Goal: Task Accomplishment & Management: Manage account settings

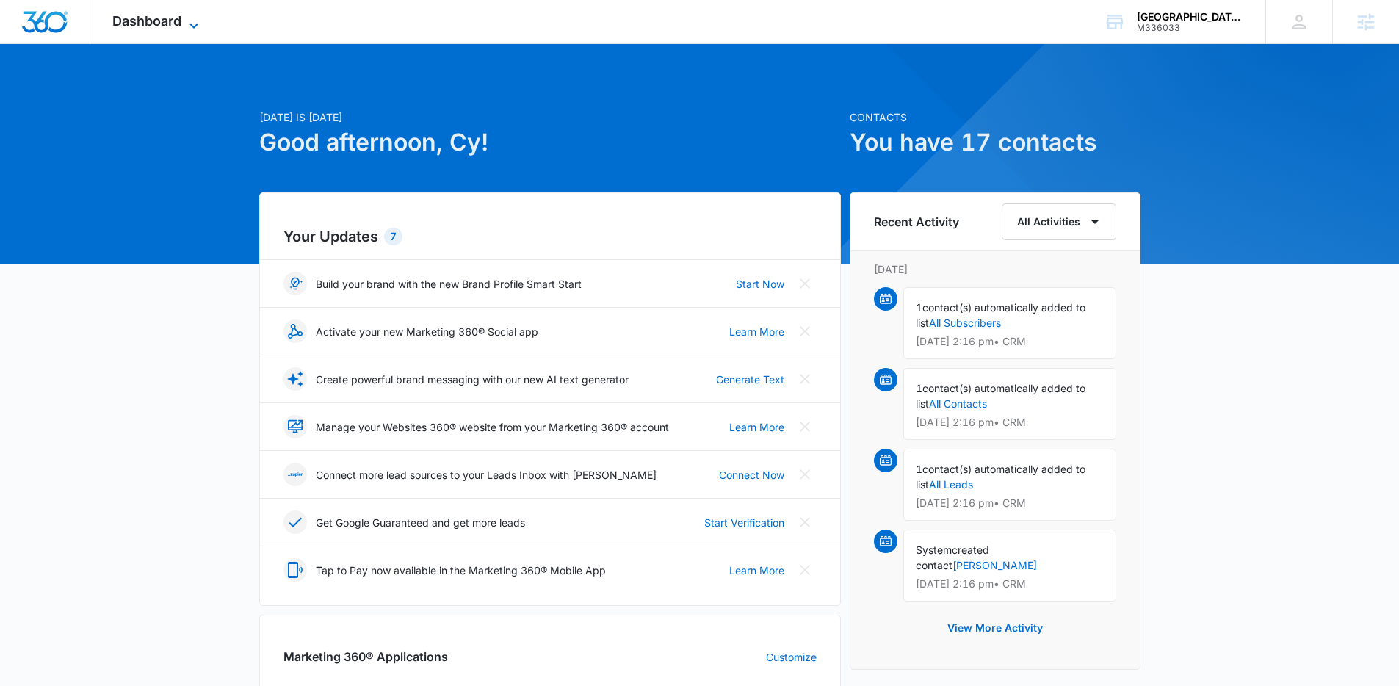
click at [151, 21] on span "Dashboard" at bounding box center [146, 20] width 69 height 15
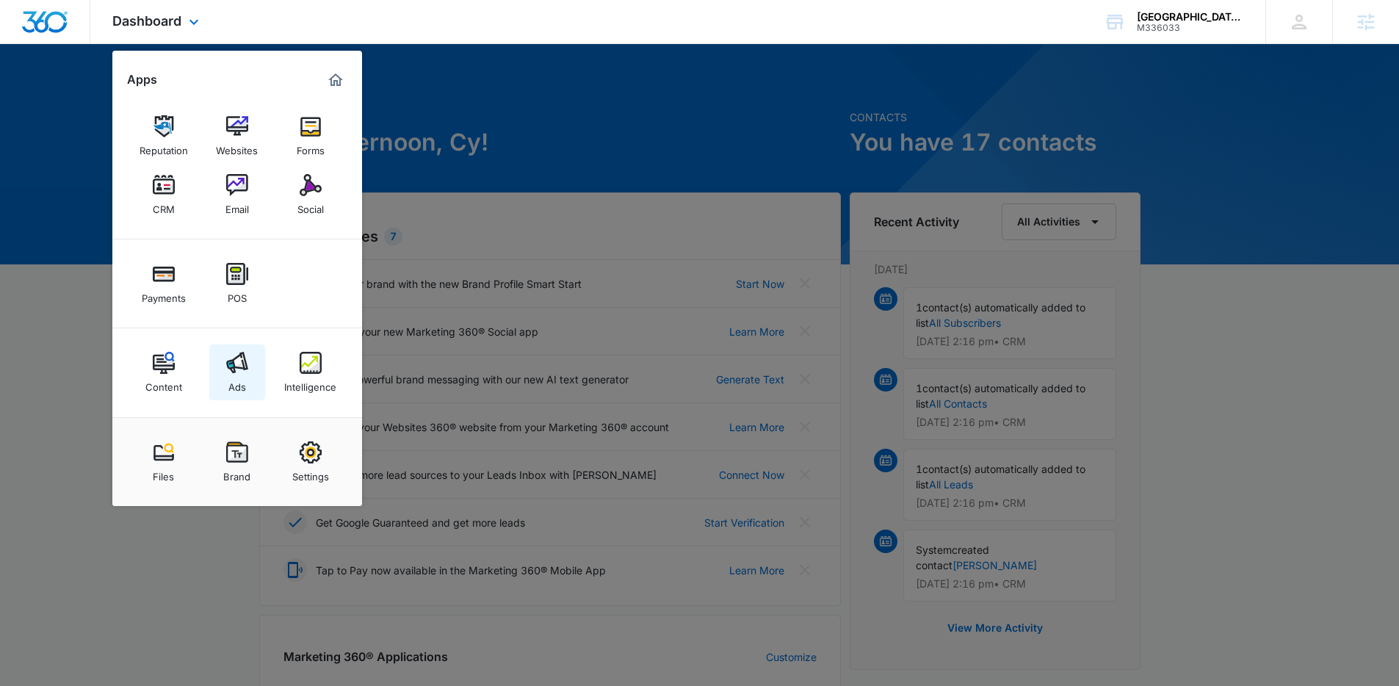
click at [237, 371] on img at bounding box center [237, 363] width 22 height 22
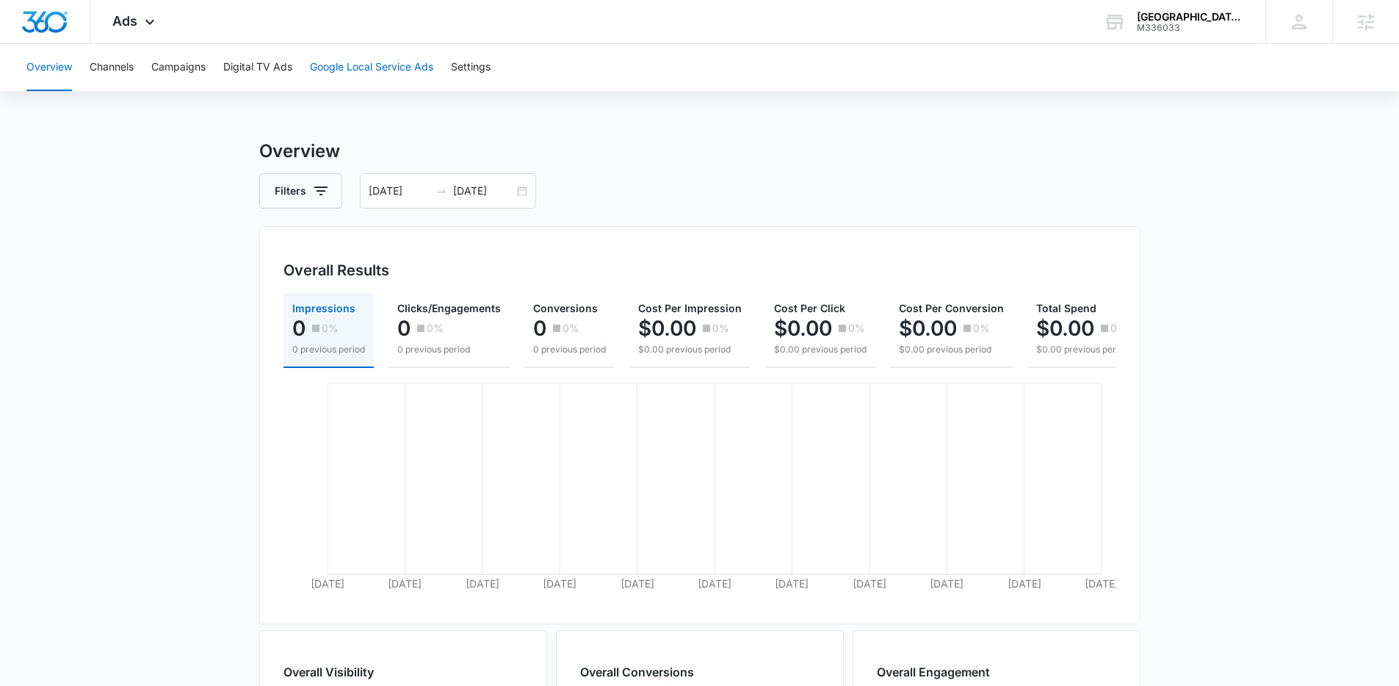
click at [404, 63] on button "Google Local Service Ads" at bounding box center [371, 67] width 123 height 47
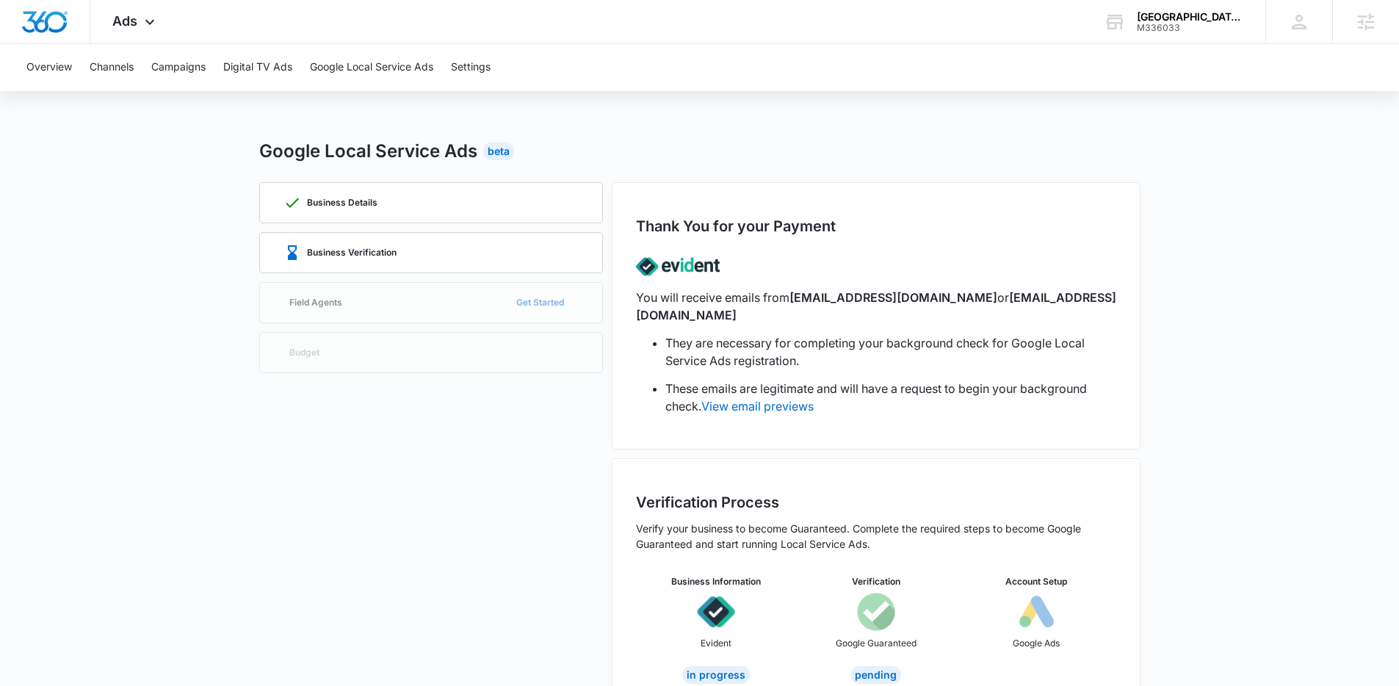
scroll to position [1, 0]
click at [522, 242] on div "Business Verification" at bounding box center [430, 252] width 295 height 40
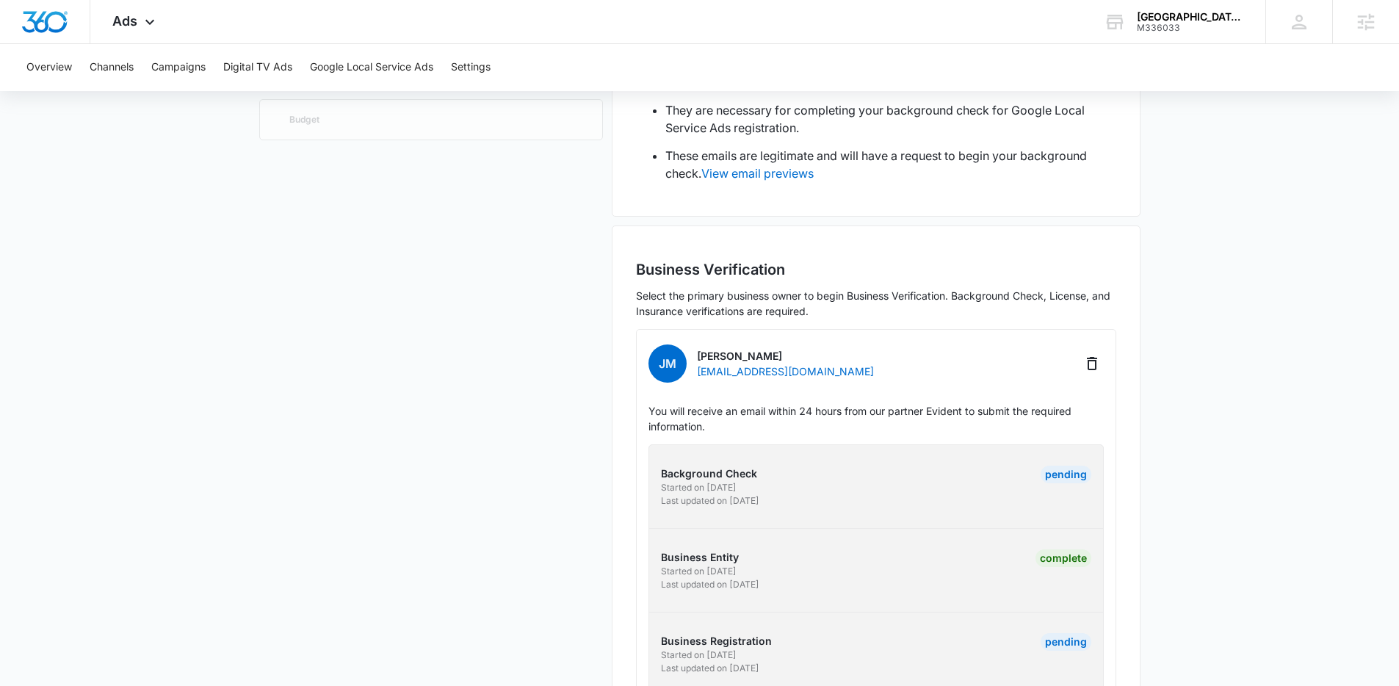
scroll to position [364, 0]
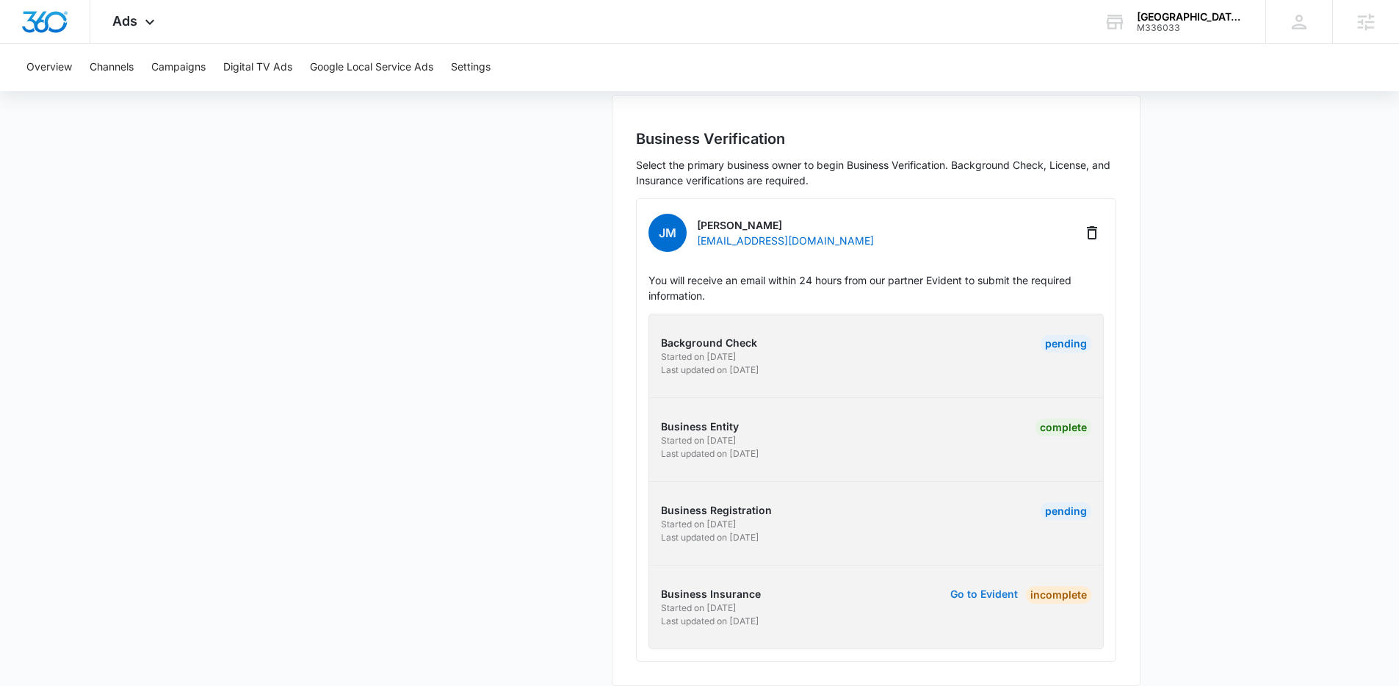
click at [968, 589] on button "Go to Evident" at bounding box center [984, 594] width 68 height 10
click at [980, 567] on div "Background Check Started on 8/22/2025 Last updated on 9/8/2025 Pending Business…" at bounding box center [875, 482] width 455 height 336
click at [969, 589] on button "Go to Evident" at bounding box center [984, 594] width 68 height 10
click at [977, 567] on div "Background Check Started on 8/22/2025 Last updated on 9/8/2025 Pending Business…" at bounding box center [875, 482] width 455 height 336
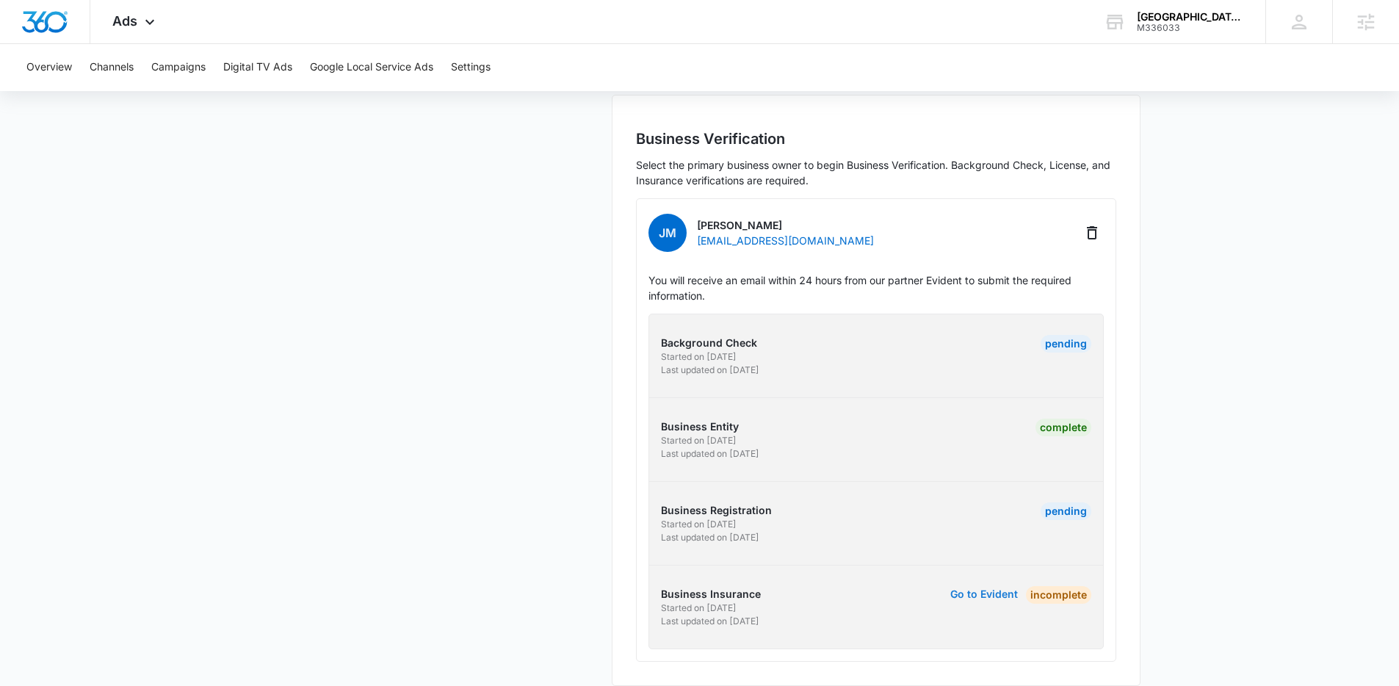
click at [965, 589] on button "Go to Evident" at bounding box center [984, 594] width 68 height 10
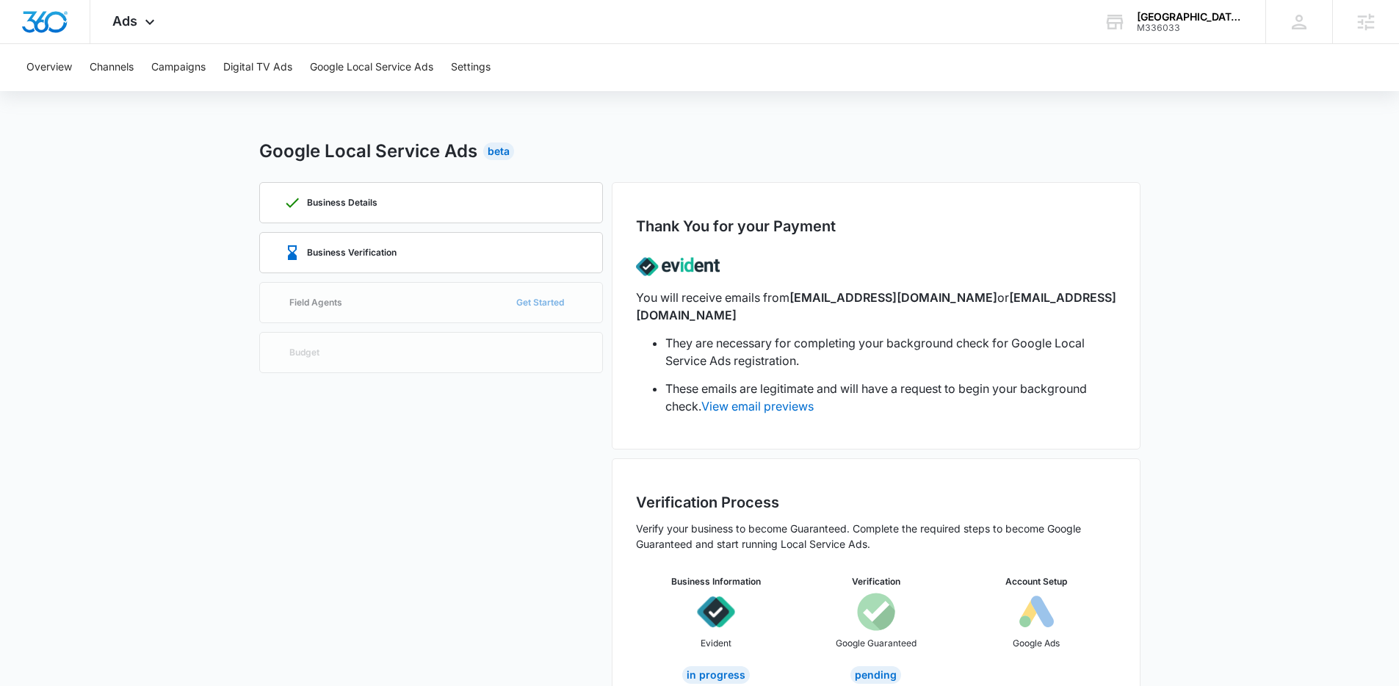
scroll to position [22, 0]
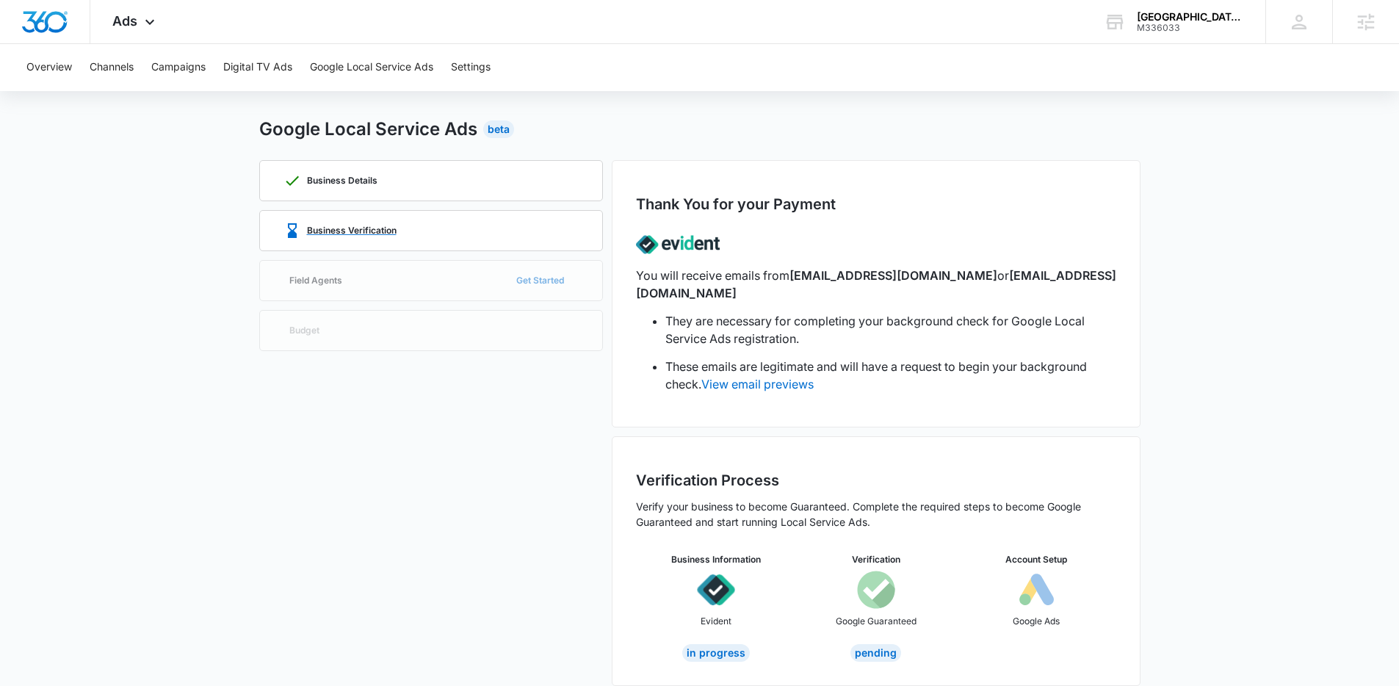
click at [384, 222] on div "Business Verification" at bounding box center [339, 231] width 113 height 18
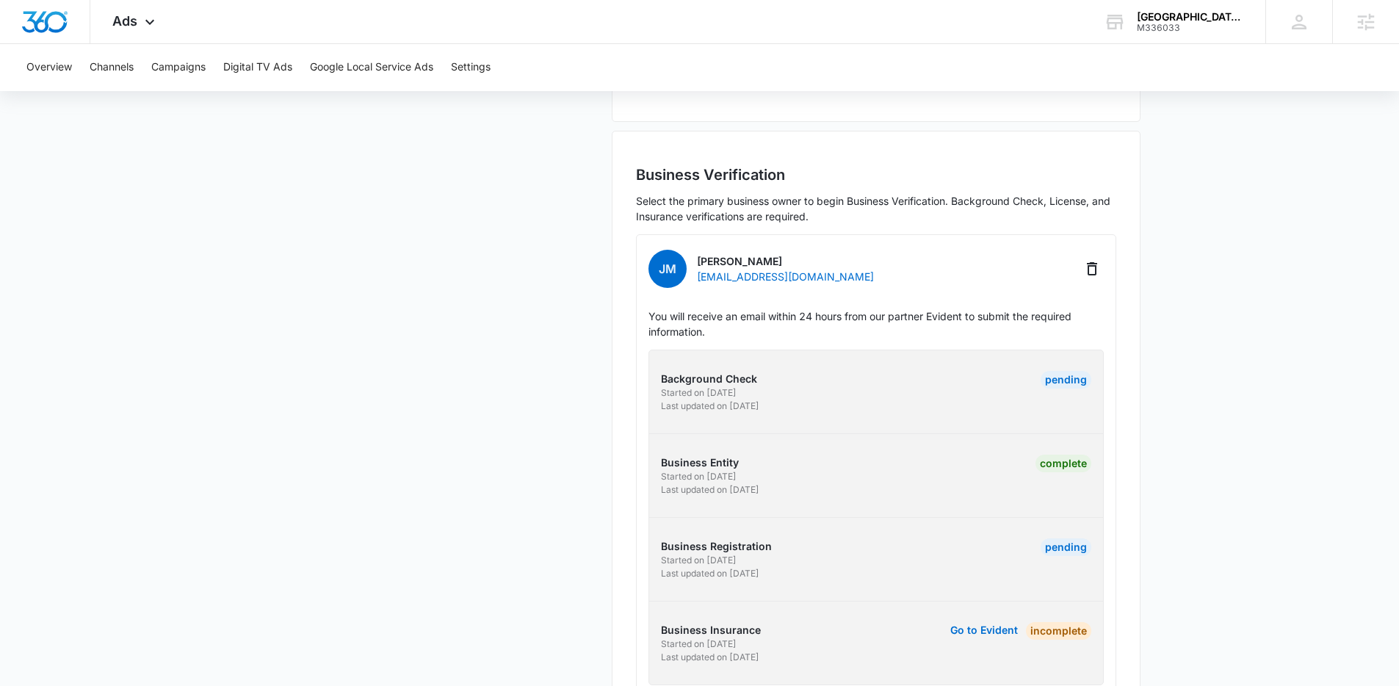
scroll to position [364, 0]
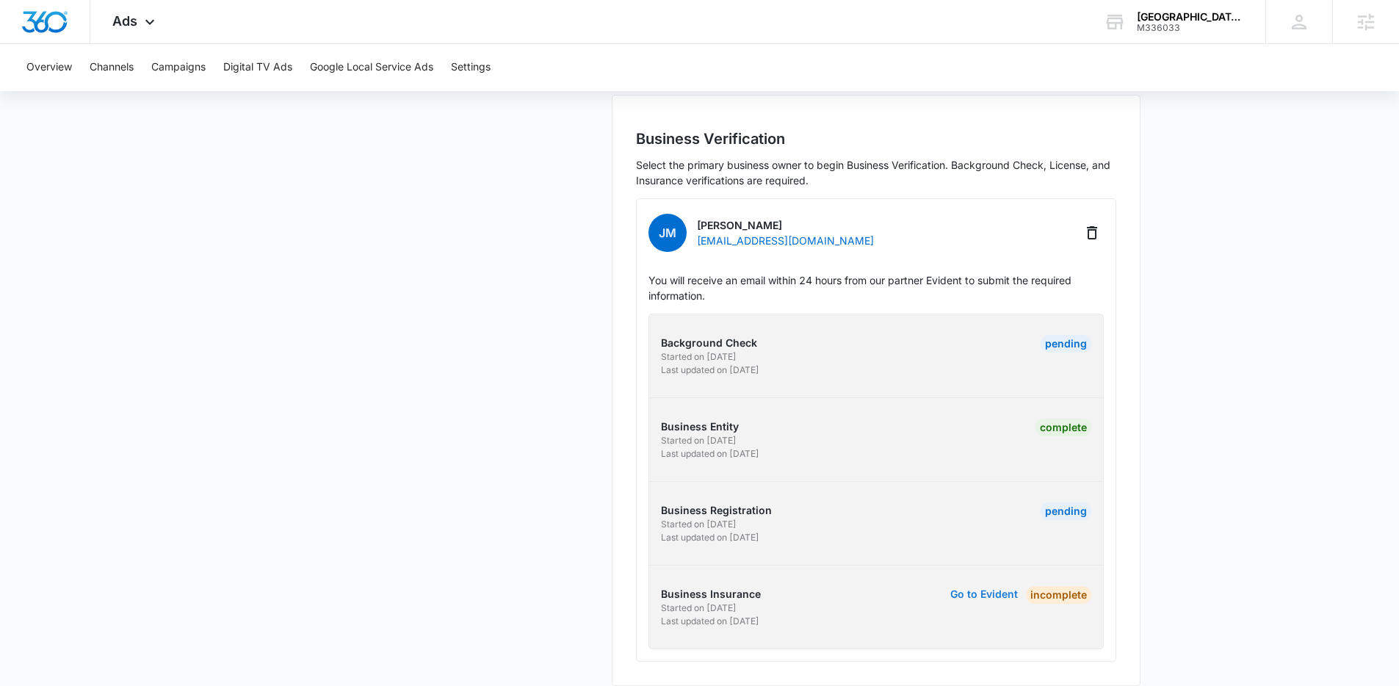
click at [997, 589] on button "Go to Evident" at bounding box center [984, 594] width 68 height 10
click at [978, 589] on button "Go to Evident" at bounding box center [984, 594] width 68 height 10
click at [974, 586] on link "Go to Evident" at bounding box center [984, 607] width 68 height 42
click at [979, 589] on button "Go to Evident" at bounding box center [984, 594] width 68 height 10
click at [1154, 470] on main "Google Local Service Ads Beta Business Details Business Verification Field Agen…" at bounding box center [699, 239] width 1399 height 929
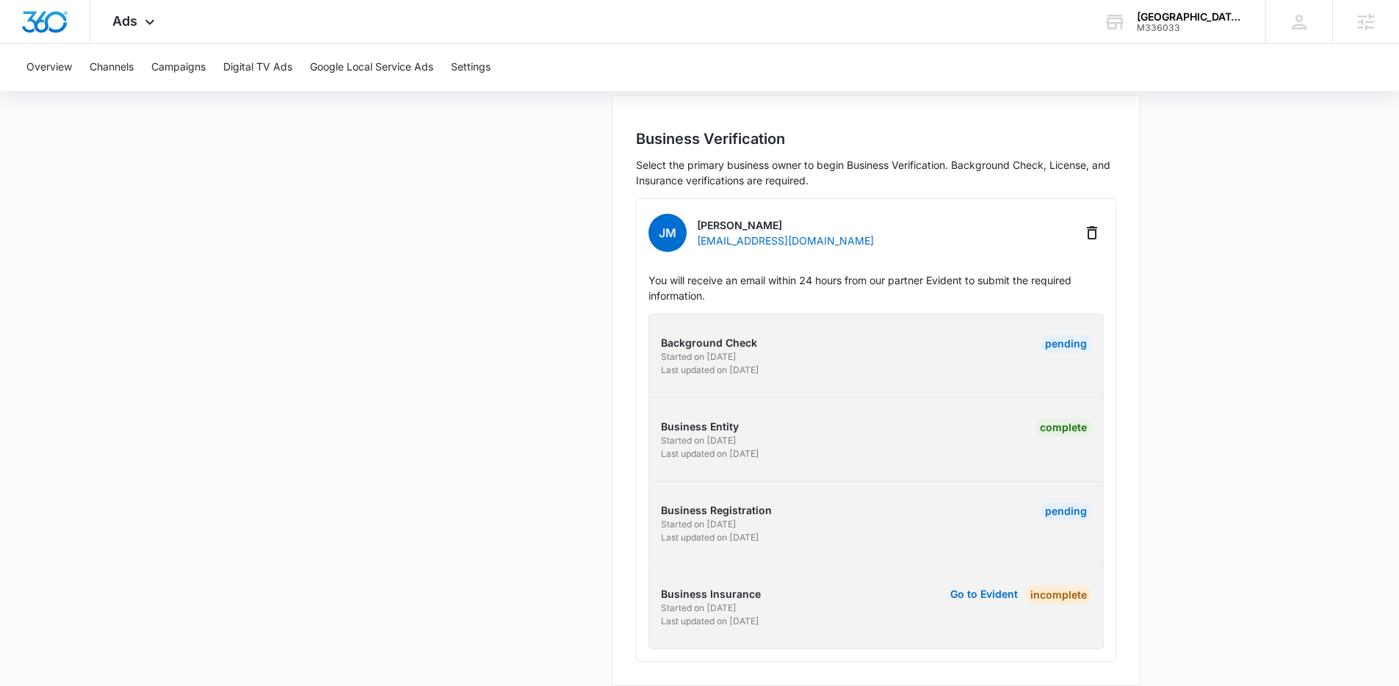
click at [1002, 586] on link "Go to Evident" at bounding box center [984, 607] width 68 height 42
click at [980, 589] on button "Go to Evident" at bounding box center [984, 594] width 68 height 10
click at [771, 275] on p "You will receive an email within 24 hours from our partner Evident to submit th…" at bounding box center [875, 287] width 455 height 31
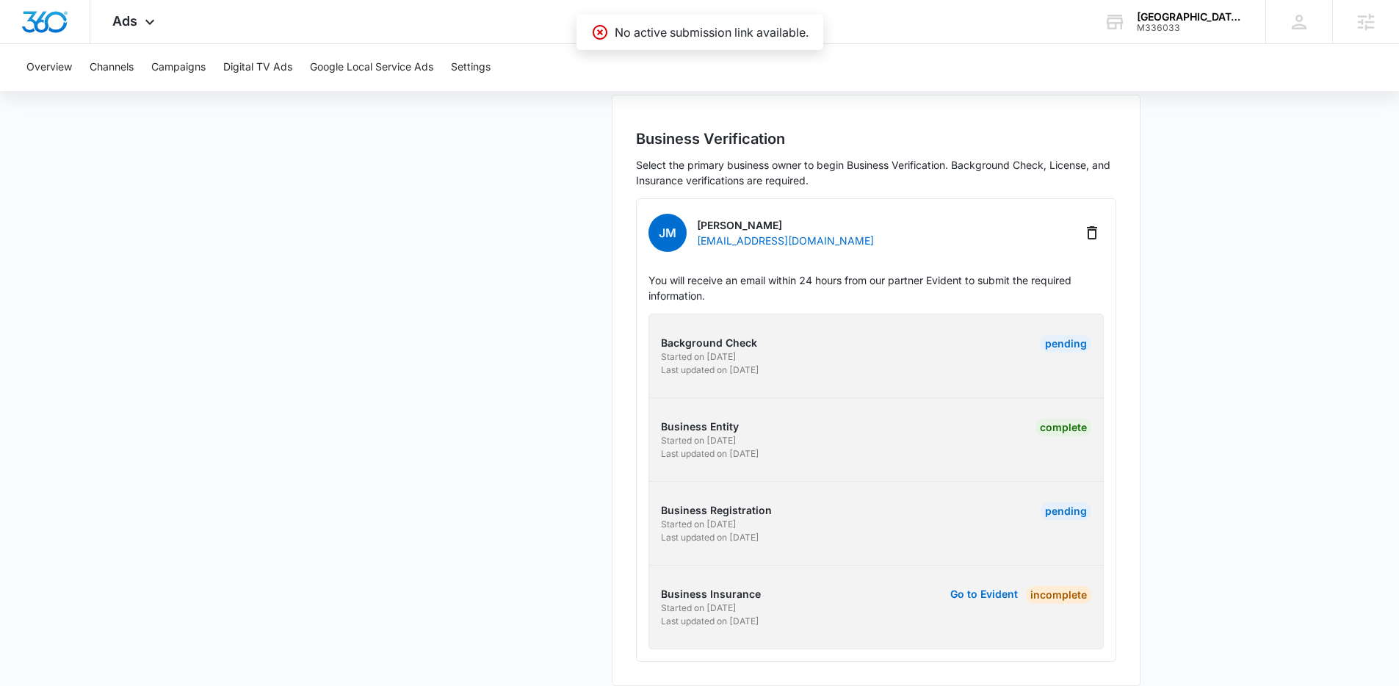
click at [571, 216] on div "Business Details Business Verification Field Agents Get Started Budget" at bounding box center [431, 252] width 344 height 867
click at [575, 81] on div "Overview Channels Campaigns Digital TV Ads Google Local Service Ads Settings" at bounding box center [700, 67] width 1364 height 47
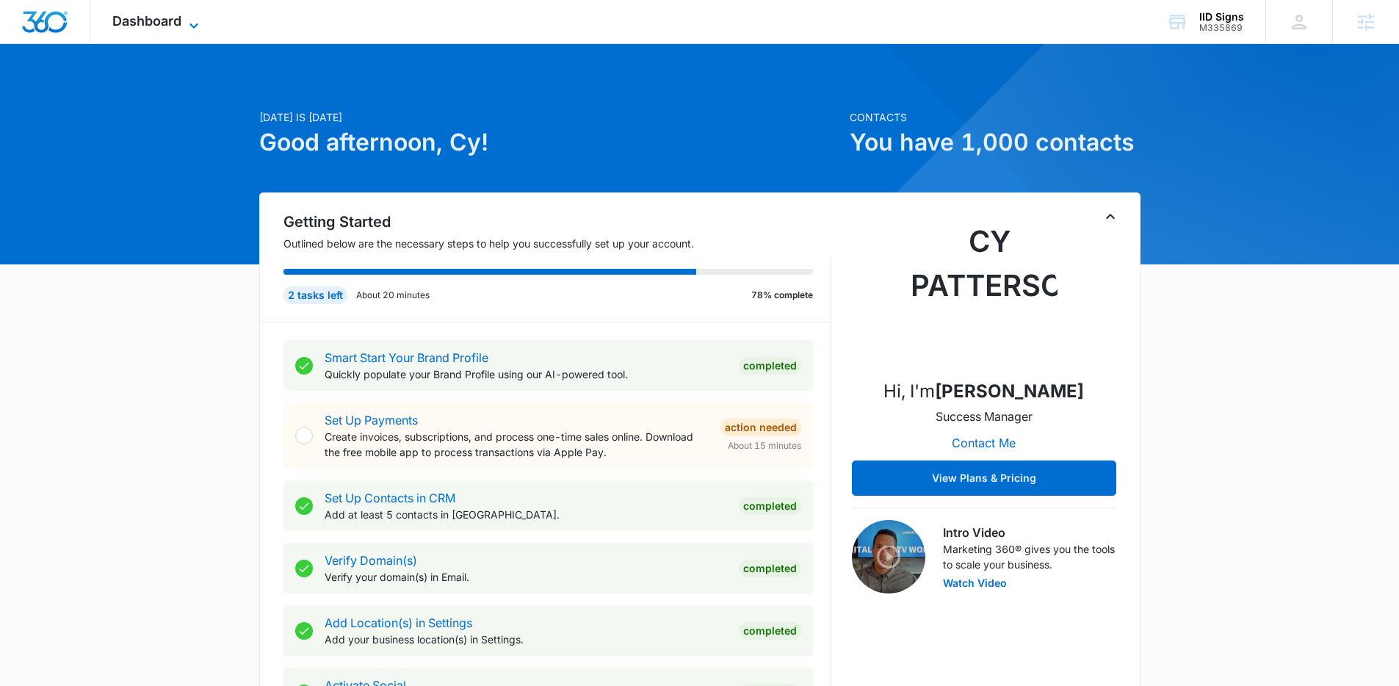
click at [145, 23] on span "Dashboard" at bounding box center [146, 20] width 69 height 15
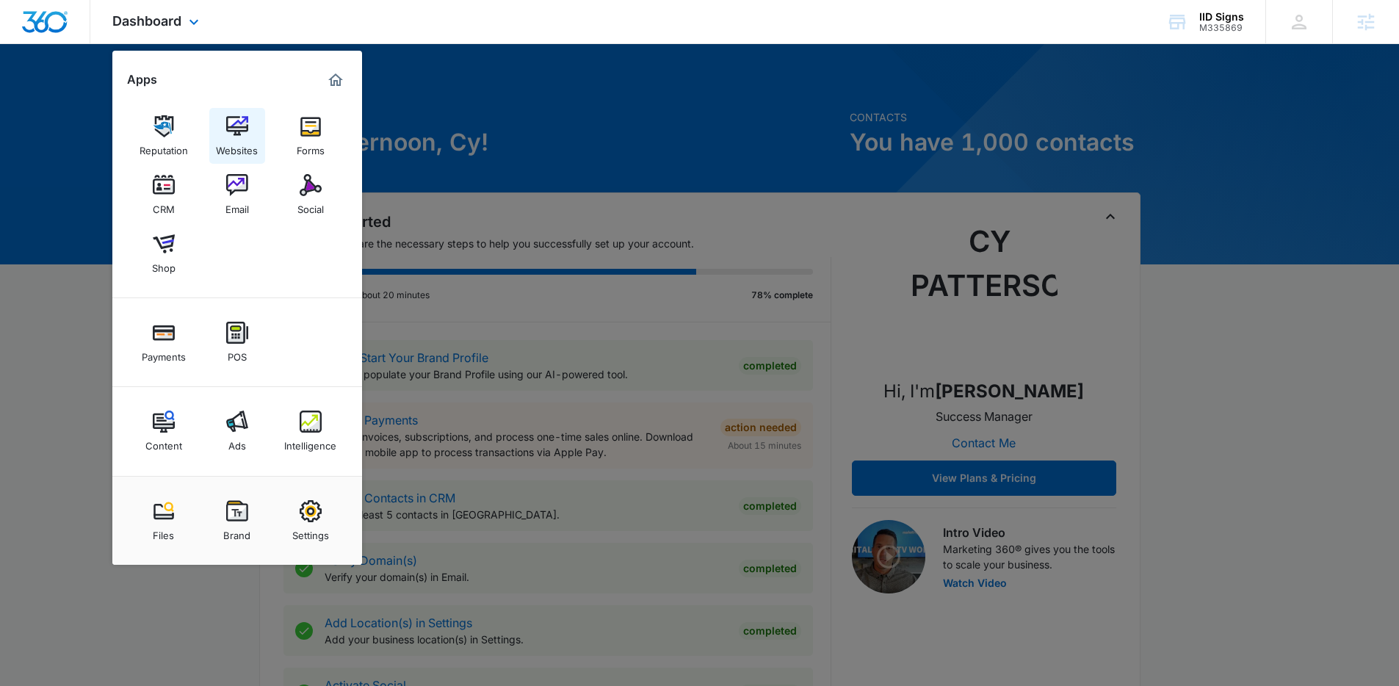
click at [248, 112] on link "Websites" at bounding box center [237, 136] width 56 height 56
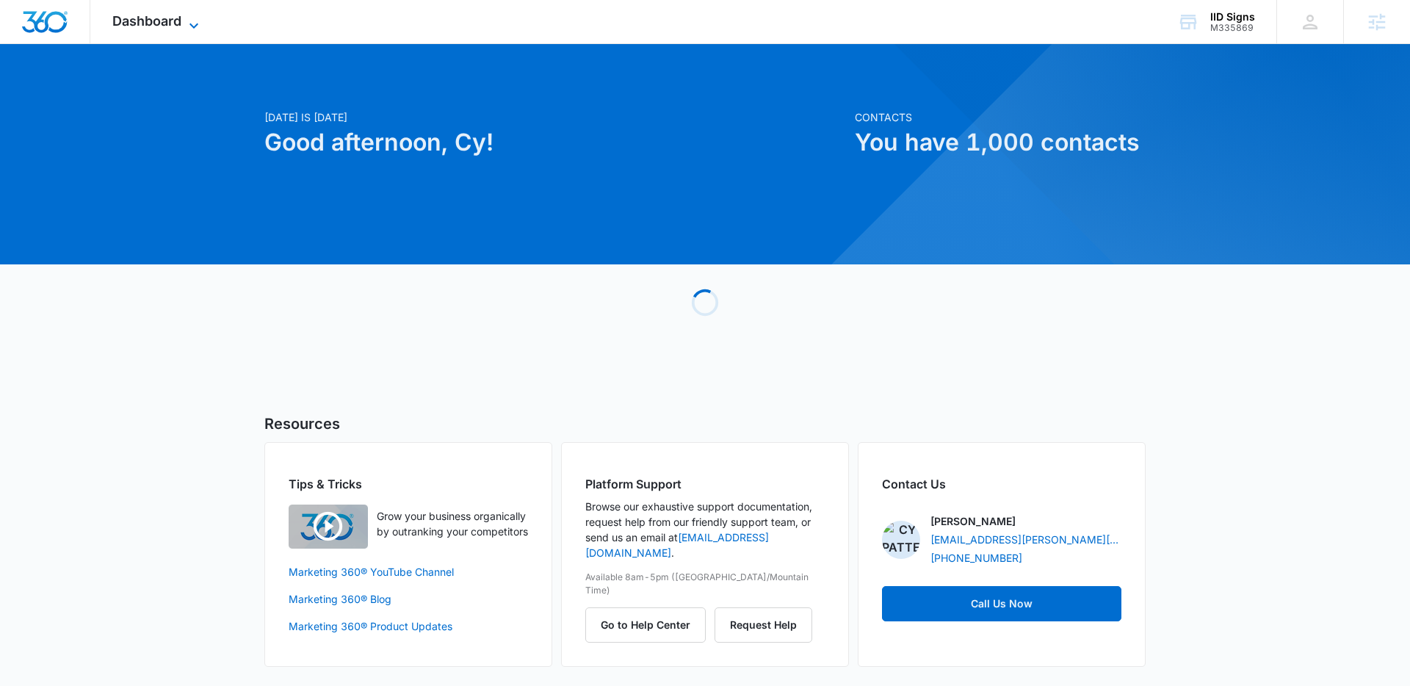
click at [113, 16] on span "Dashboard" at bounding box center [146, 20] width 69 height 15
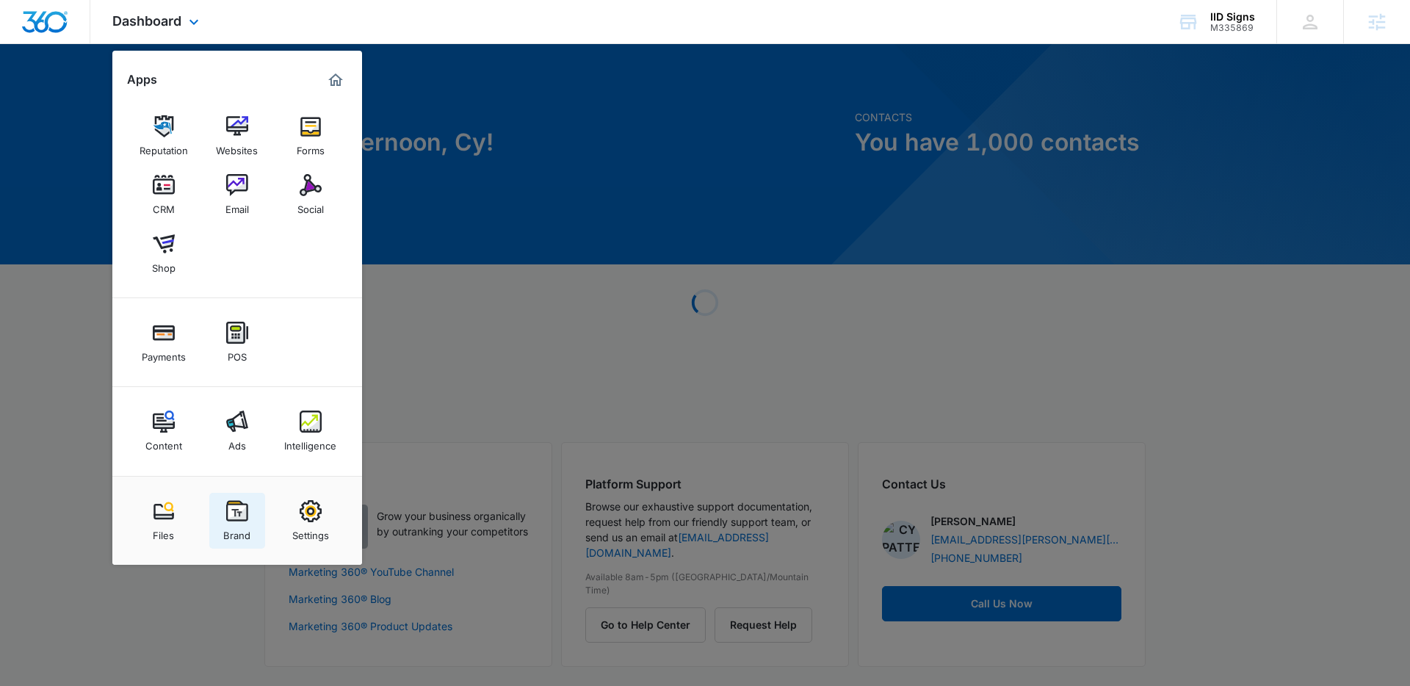
click at [255, 530] on link "Brand" at bounding box center [237, 521] width 56 height 56
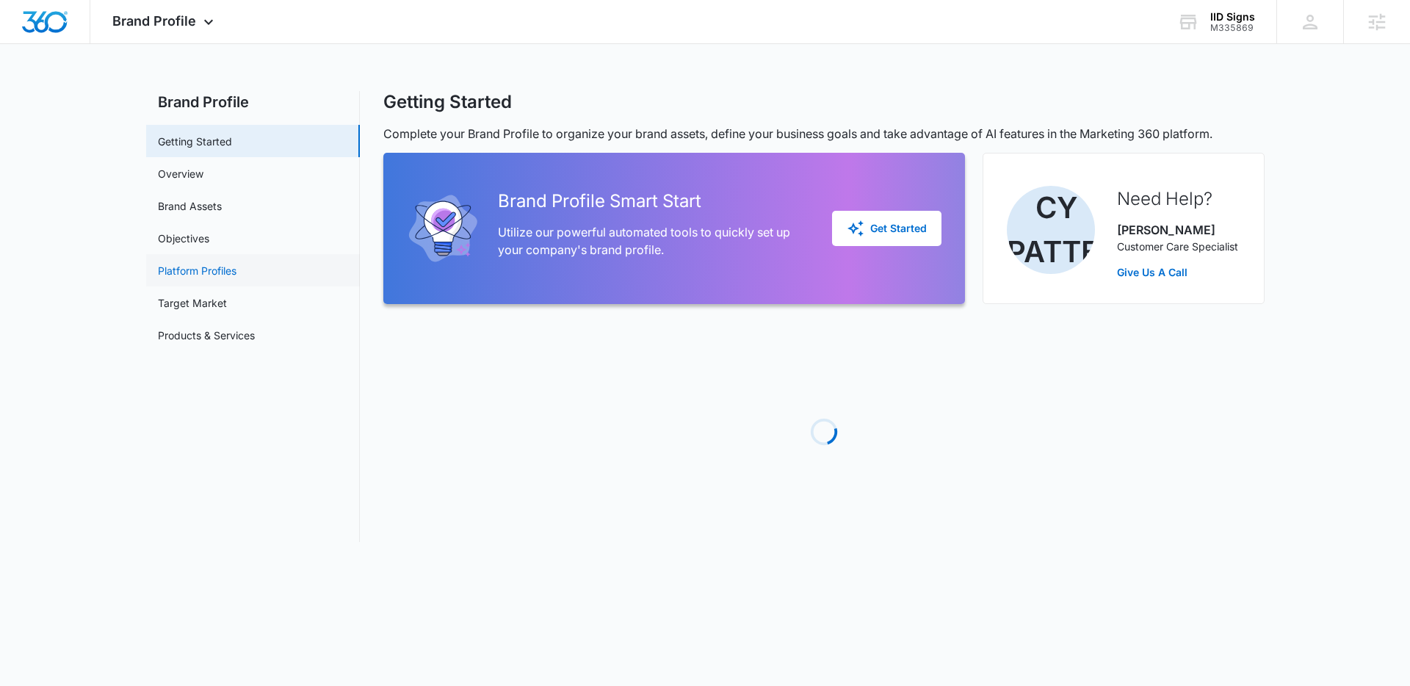
click at [197, 270] on link "Platform Profiles" at bounding box center [197, 270] width 79 height 15
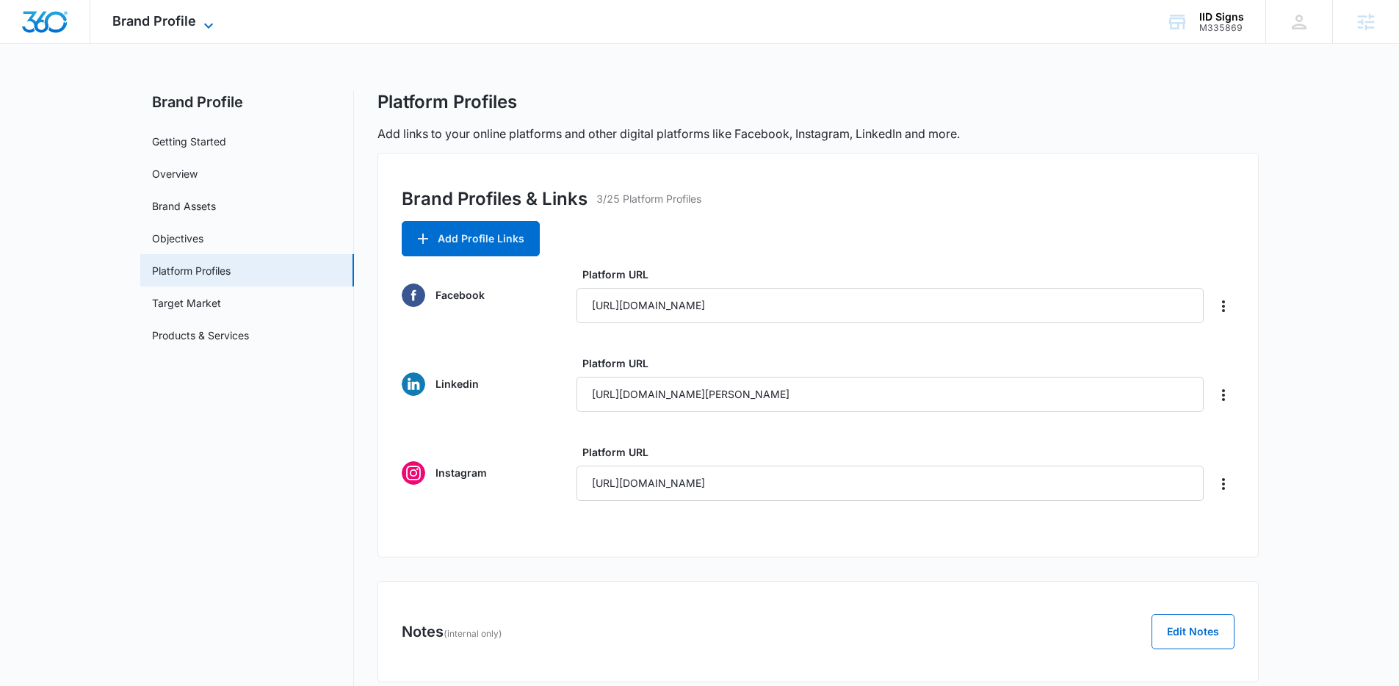
click at [173, 20] on span "Brand Profile" at bounding box center [154, 20] width 84 height 15
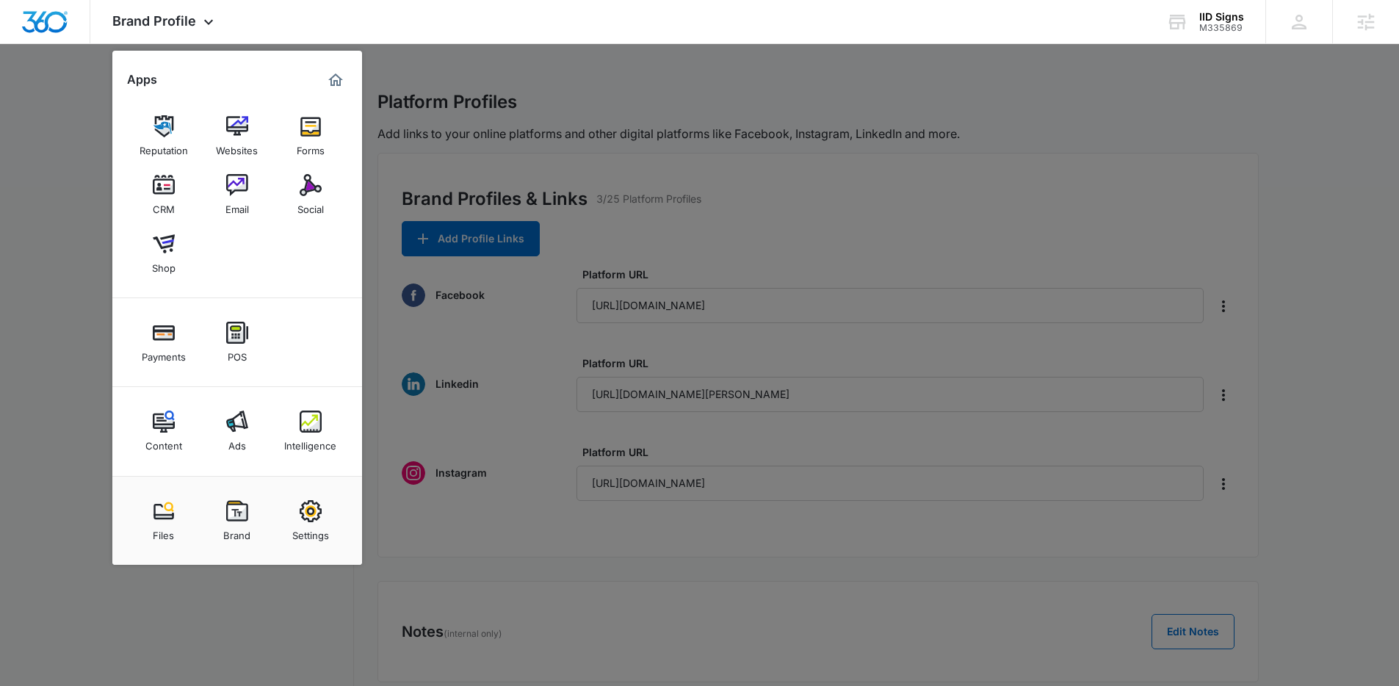
click at [733, 257] on div at bounding box center [699, 343] width 1399 height 686
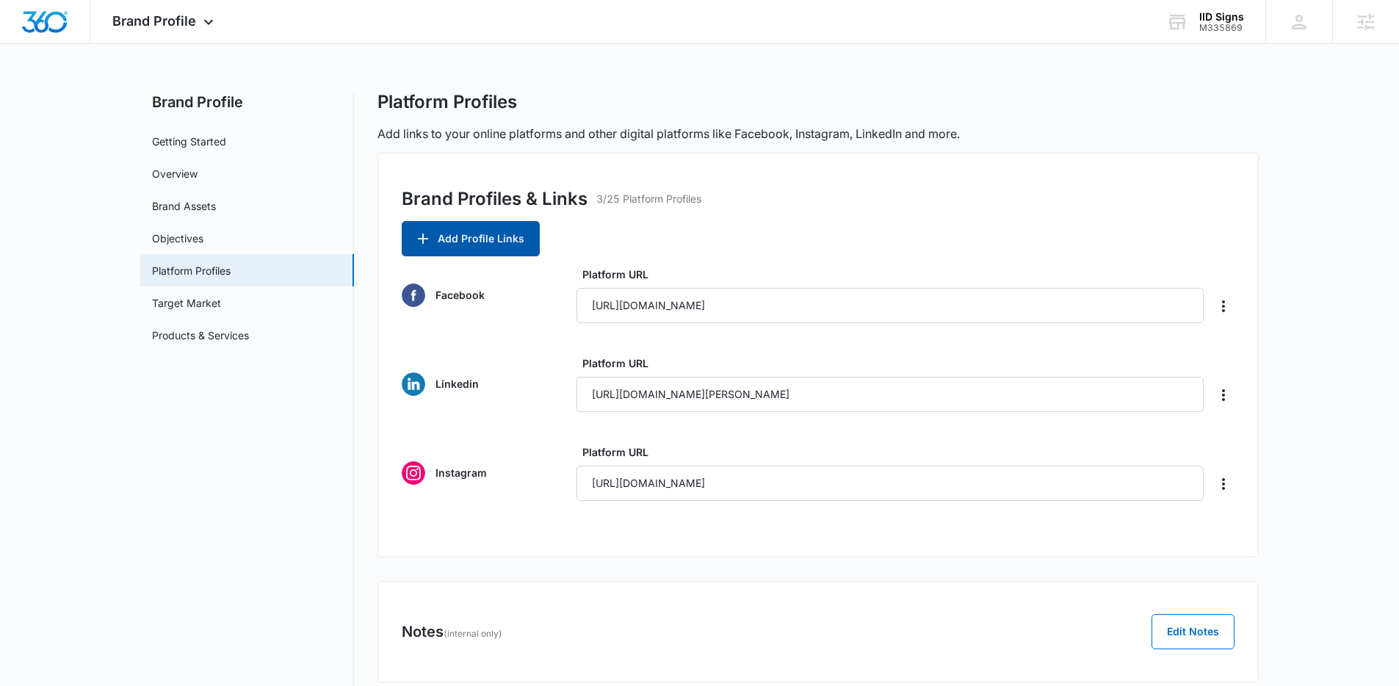
click at [450, 240] on button "Add Profile Links" at bounding box center [471, 238] width 138 height 35
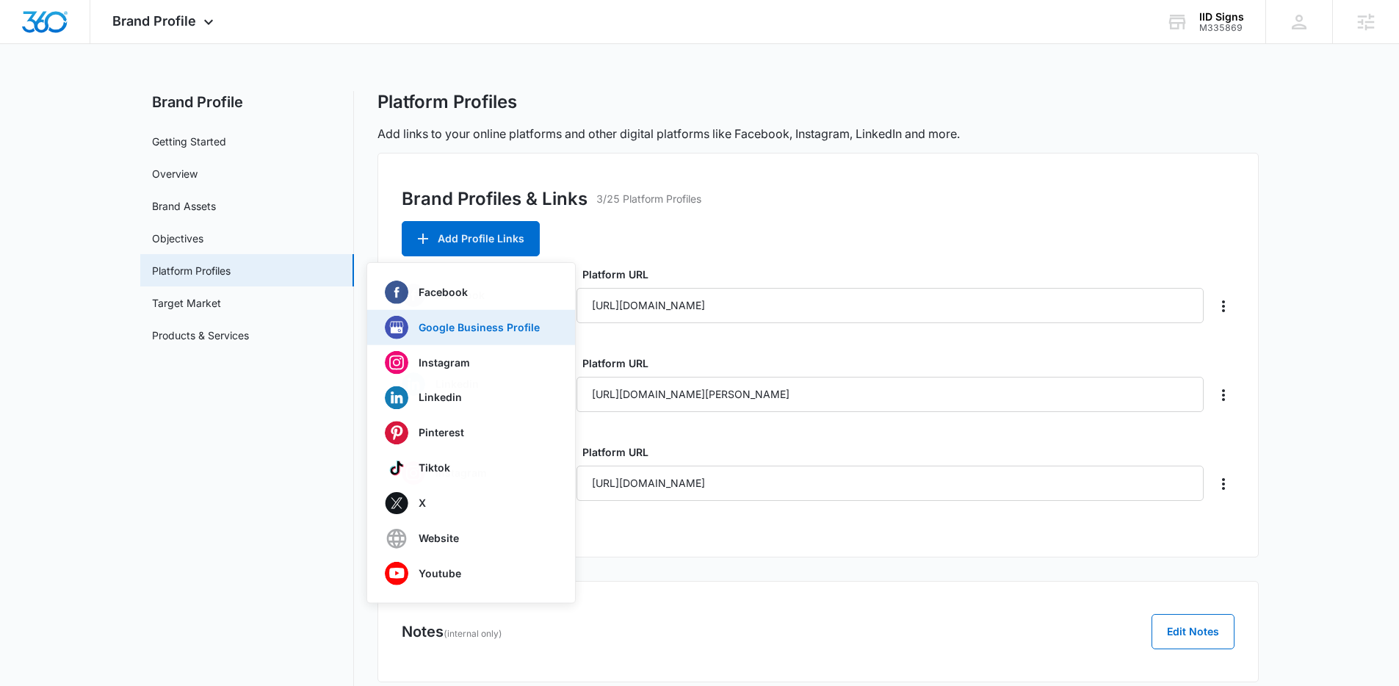
click at [465, 324] on p "Google Business Profile" at bounding box center [479, 327] width 121 height 10
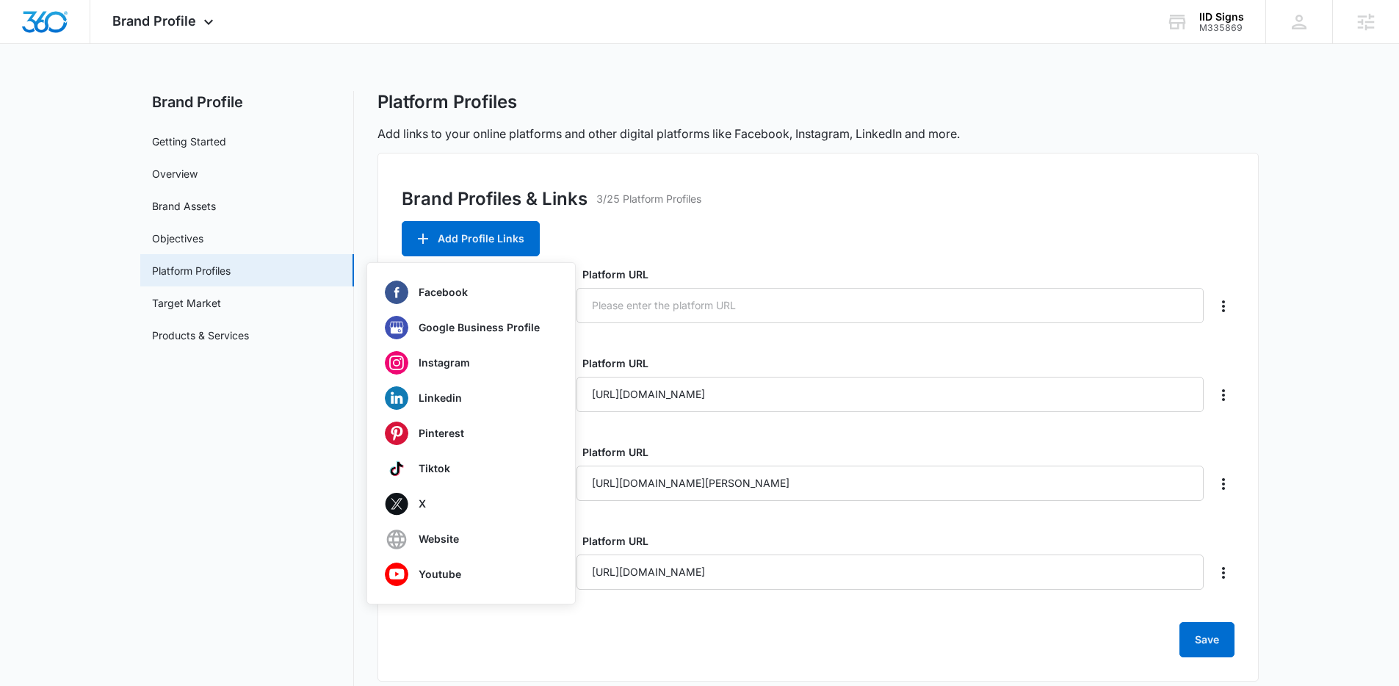
click at [690, 282] on div "Platform URL" at bounding box center [889, 295] width 627 height 57
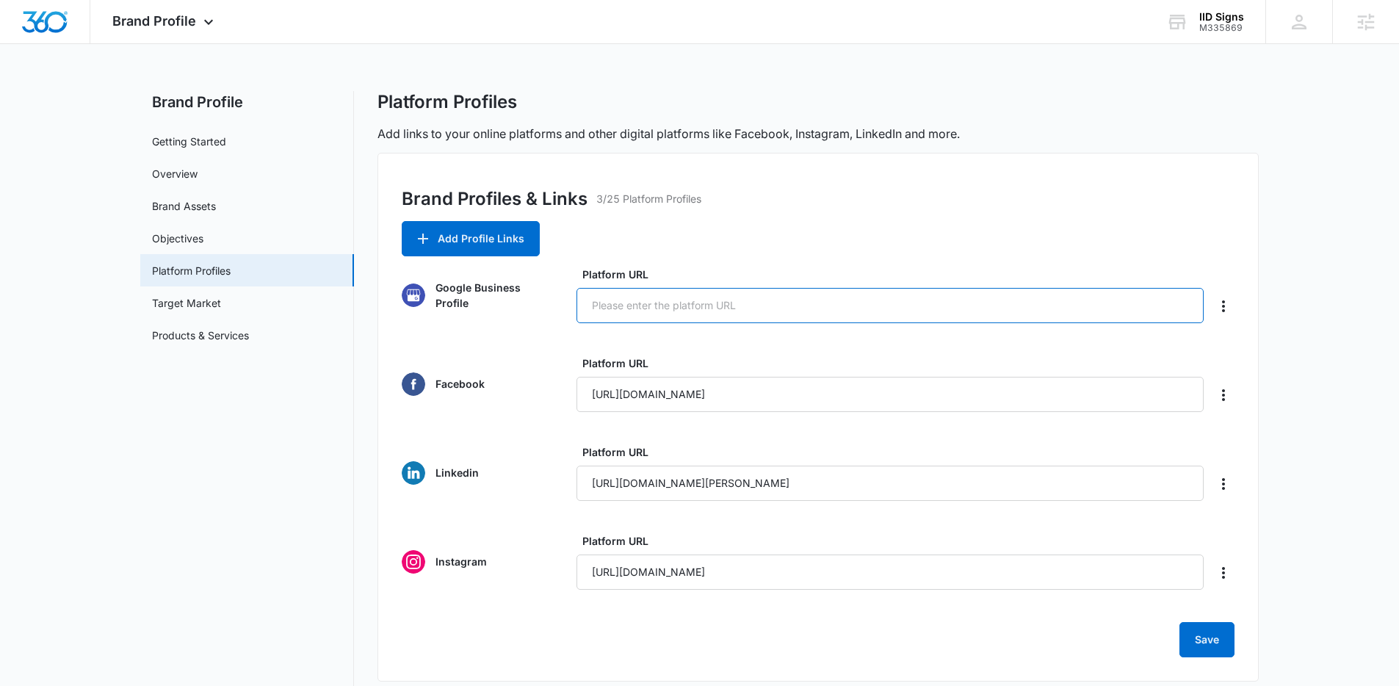
click at [648, 314] on input "Platform URL" at bounding box center [889, 305] width 627 height 35
paste input "[URL][DOMAIN_NAME]"
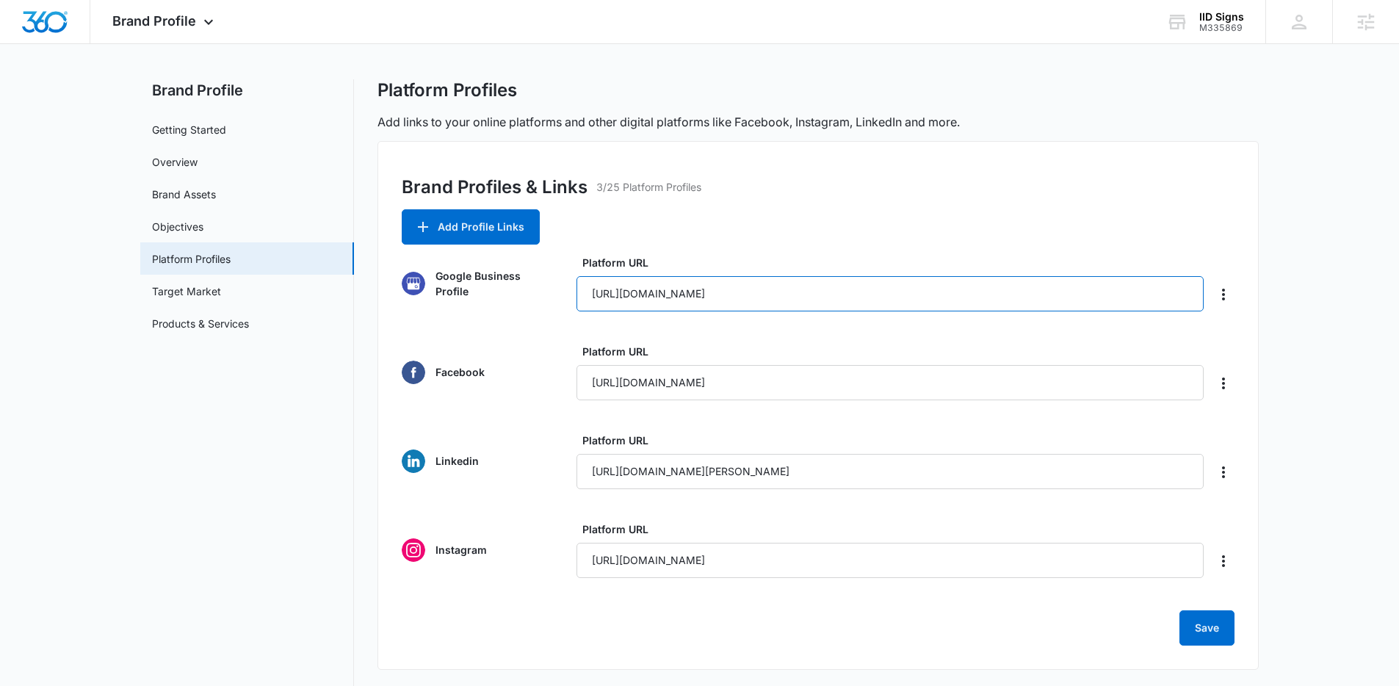
scroll to position [14, 0]
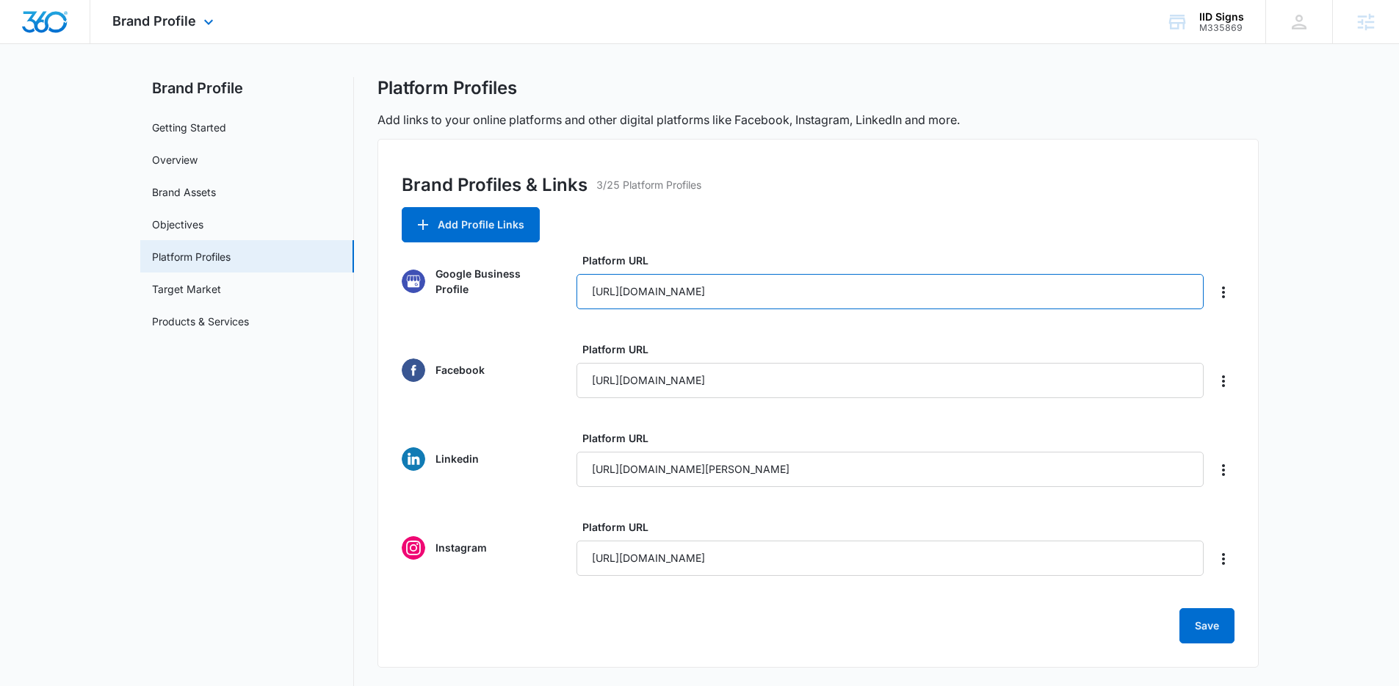
type input "[URL][DOMAIN_NAME]"
click at [1206, 619] on button "Save" at bounding box center [1206, 625] width 55 height 35
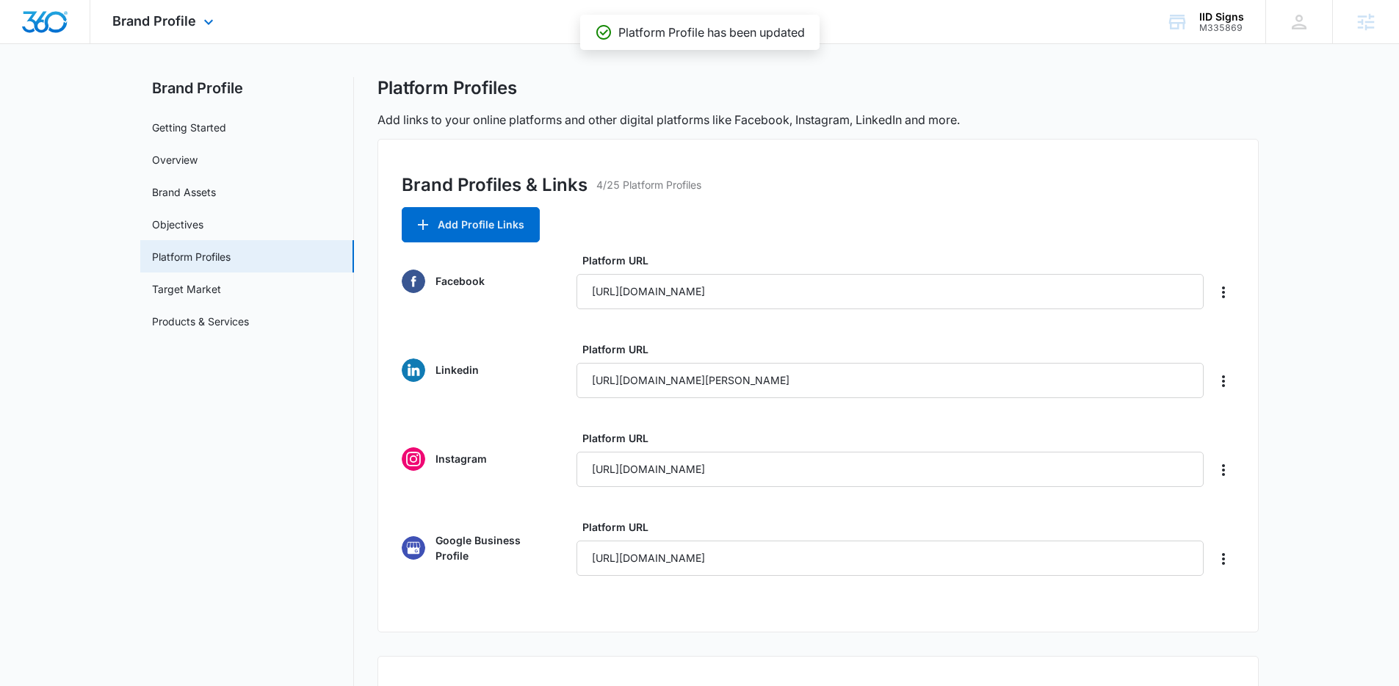
click at [195, 18] on div "Brand Profile Apps Reputation Websites Forms CRM Email Social Shop Payments POS…" at bounding box center [164, 21] width 149 height 43
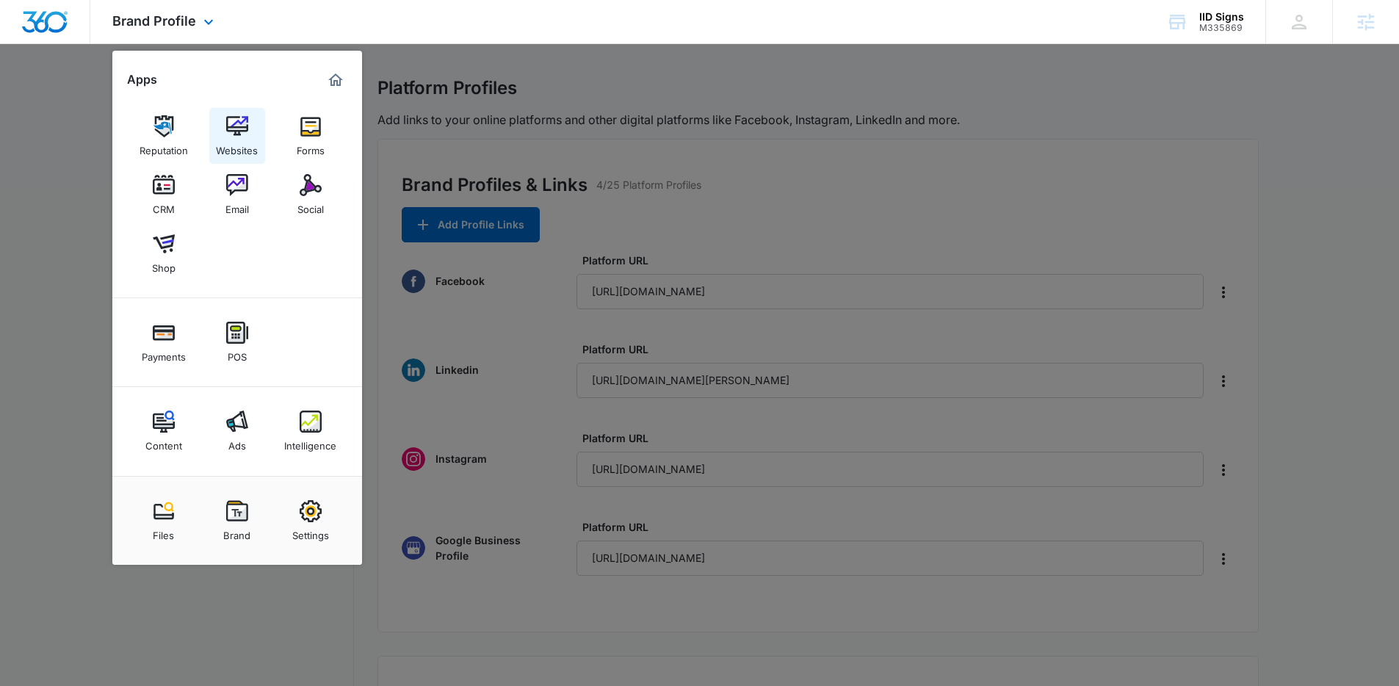
click at [259, 127] on link "Websites" at bounding box center [237, 136] width 56 height 56
